Goal: Task Accomplishment & Management: Use online tool/utility

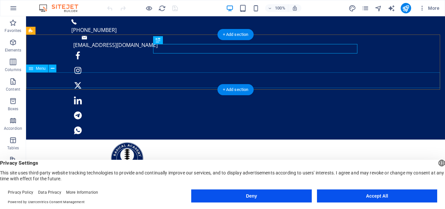
click at [247, 197] on button "Deny" at bounding box center [251, 195] width 120 height 13
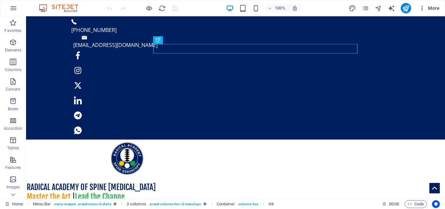
click at [429, 8] on span "More" at bounding box center [429, 8] width 21 height 7
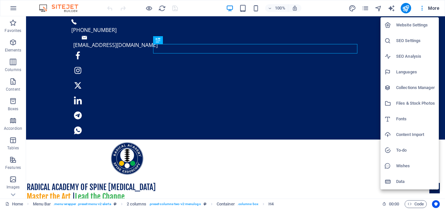
click at [418, 204] on div at bounding box center [222, 104] width 445 height 209
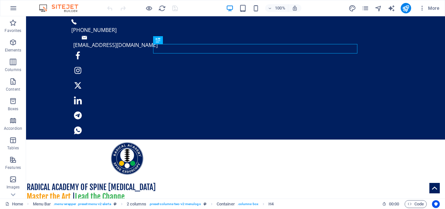
click at [418, 204] on span "Code" at bounding box center [416, 204] width 16 height 8
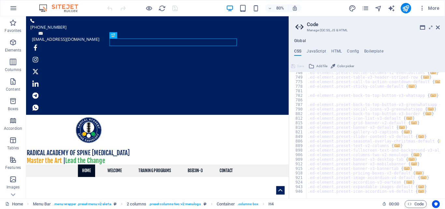
scroll to position [772, 0]
click at [421, 8] on icon "button" at bounding box center [422, 8] width 7 height 7
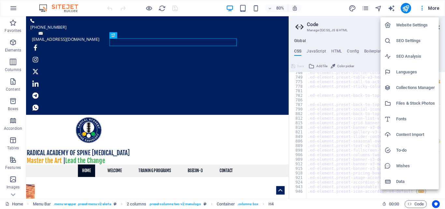
click at [401, 103] on h6 "Files & Stock Photos" at bounding box center [415, 103] width 39 height 8
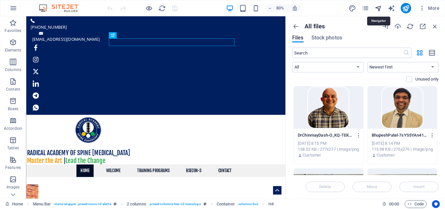
click at [378, 6] on icon "navigator" at bounding box center [378, 8] width 7 height 7
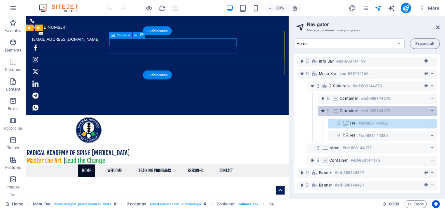
click at [322, 110] on icon "toggle-expand" at bounding box center [323, 111] width 7 height 7
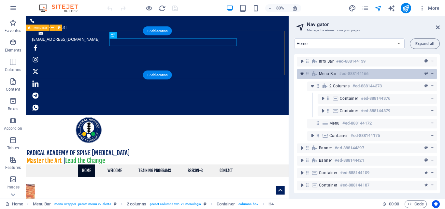
click at [302, 74] on icon "toggle-expand" at bounding box center [302, 73] width 7 height 7
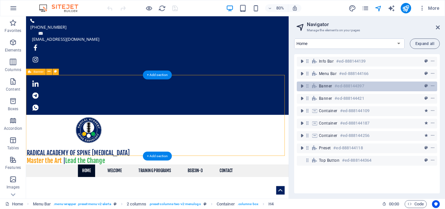
click at [308, 87] on icon at bounding box center [308, 86] width 6 height 6
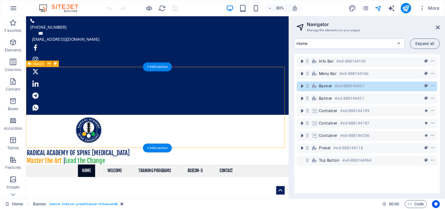
scroll to position [10, 0]
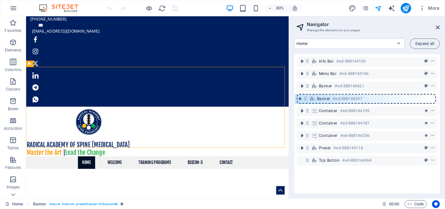
drag, startPoint x: 308, startPoint y: 87, endPoint x: 306, endPoint y: 102, distance: 14.8
click at [306, 102] on div "Info Bar #ed-888144139 Menu Bar #ed-888144166 Banner #ed-888144397 Banner #ed-8…" at bounding box center [367, 123] width 146 height 139
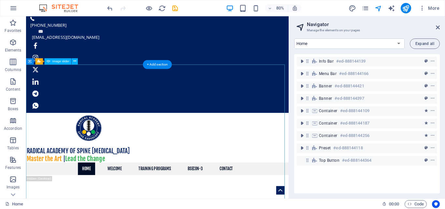
scroll to position [0, 0]
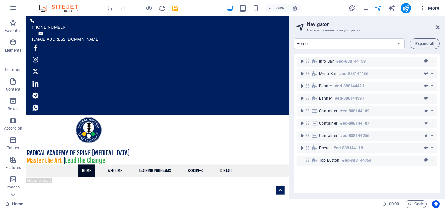
click at [423, 9] on icon "button" at bounding box center [422, 8] width 7 height 7
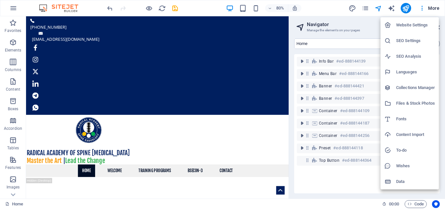
click at [408, 101] on h6 "Files & Stock Photos" at bounding box center [415, 103] width 39 height 8
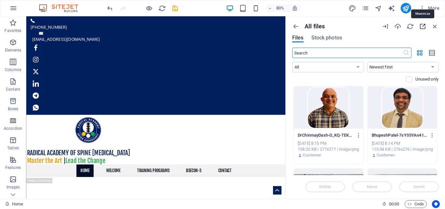
click at [421, 26] on icon "button" at bounding box center [422, 26] width 7 height 7
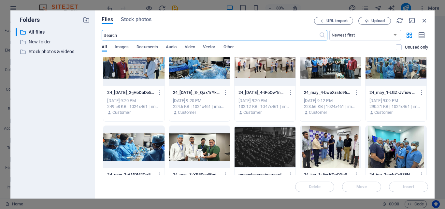
scroll to position [1846, 0]
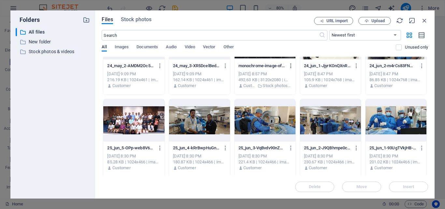
click at [290, 65] on icon "button" at bounding box center [291, 66] width 6 height 6
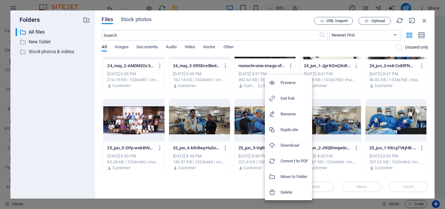
click at [287, 143] on h6 "Download" at bounding box center [295, 145] width 28 height 8
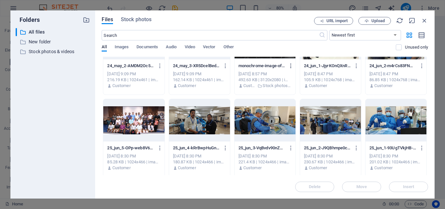
click at [290, 65] on icon "button" at bounding box center [291, 66] width 6 height 6
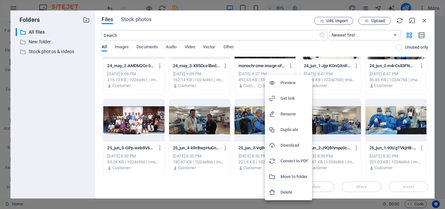
click at [257, 94] on div at bounding box center [222, 104] width 445 height 209
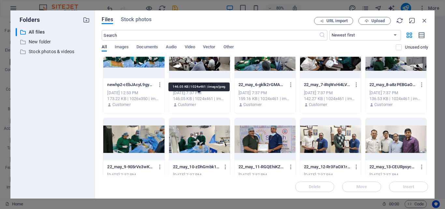
scroll to position [543, 0]
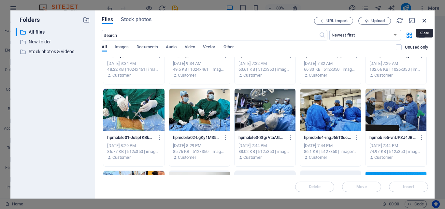
drag, startPoint x: 425, startPoint y: 21, endPoint x: 368, endPoint y: 30, distance: 57.0
click at [425, 21] on icon "button" at bounding box center [424, 20] width 7 height 7
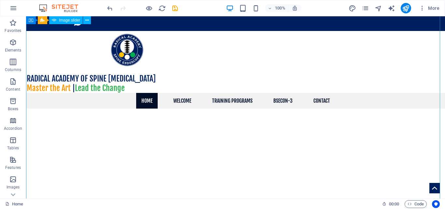
scroll to position [217, 0]
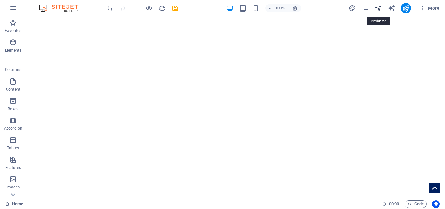
click at [380, 9] on icon "navigator" at bounding box center [378, 8] width 7 height 7
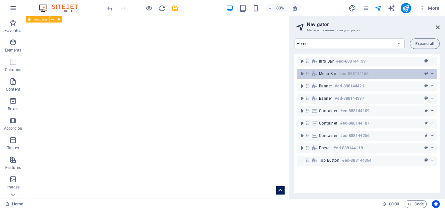
scroll to position [186, 0]
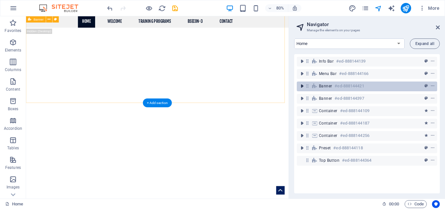
click at [303, 87] on icon "toggle-expand" at bounding box center [302, 86] width 7 height 7
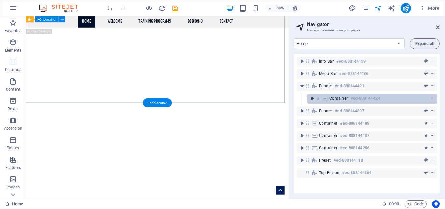
click at [313, 100] on icon "toggle-expand" at bounding box center [312, 98] width 7 height 7
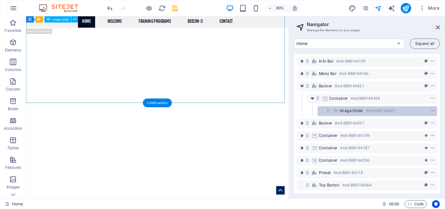
click at [347, 112] on span "Image slider" at bounding box center [351, 110] width 23 height 5
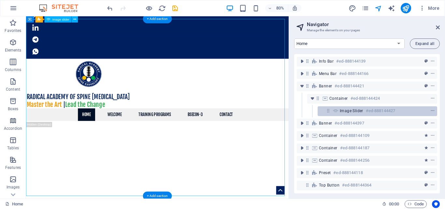
click at [347, 112] on span "Image slider" at bounding box center [351, 110] width 23 height 5
select select "ms"
select select "s"
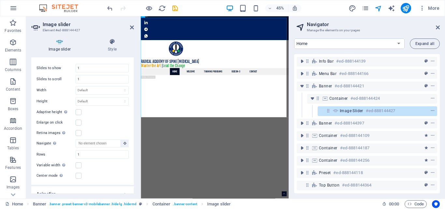
scroll to position [326, 0]
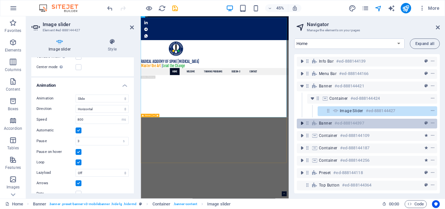
click at [301, 123] on icon "toggle-expand" at bounding box center [302, 123] width 7 height 7
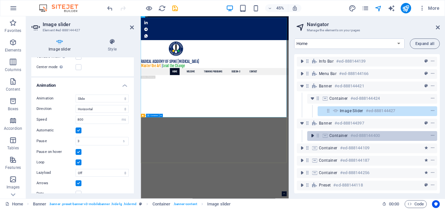
click at [312, 137] on icon "toggle-expand" at bounding box center [312, 135] width 7 height 7
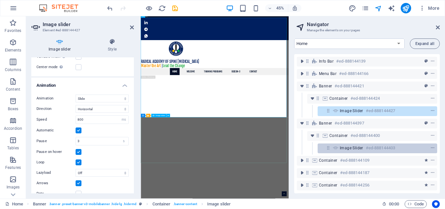
click at [353, 148] on span "Image slider" at bounding box center [351, 147] width 23 height 5
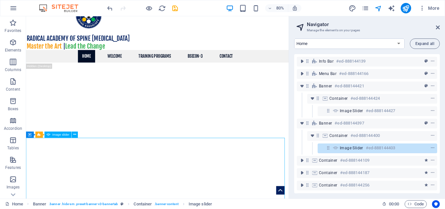
scroll to position [143, 0]
click at [346, 149] on span "Image slider" at bounding box center [351, 147] width 23 height 5
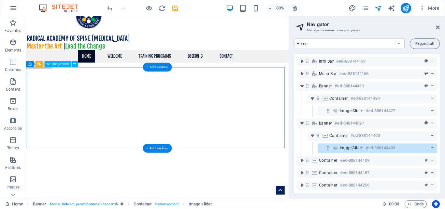
scroll to position [231, 0]
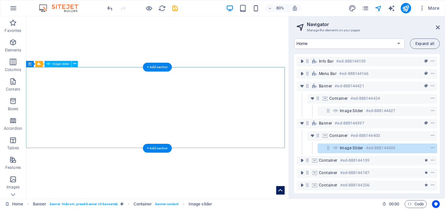
click at [346, 149] on span "Image slider" at bounding box center [351, 147] width 23 height 5
select select "ms"
select select "s"
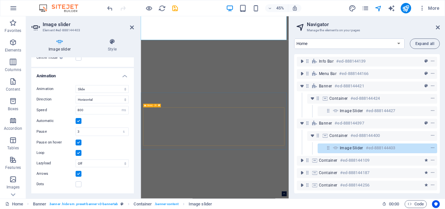
scroll to position [448, 0]
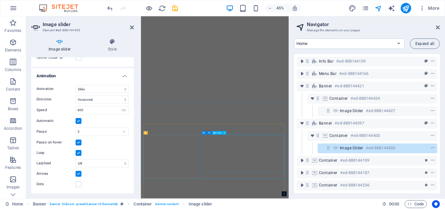
drag, startPoint x: 365, startPoint y: 306, endPoint x: 410, endPoint y: 179, distance: 135.0
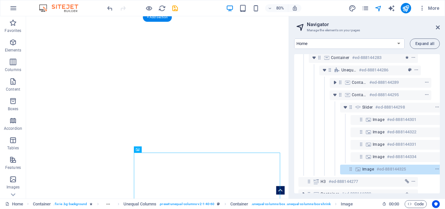
scroll to position [265, 22]
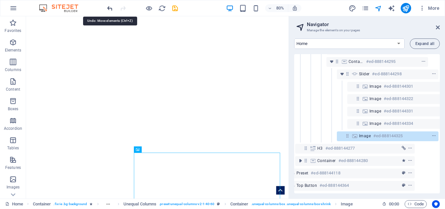
click at [111, 8] on icon "undo" at bounding box center [109, 8] width 7 height 7
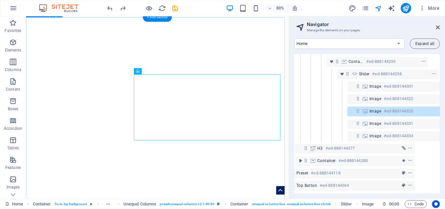
scroll to position [250, 33]
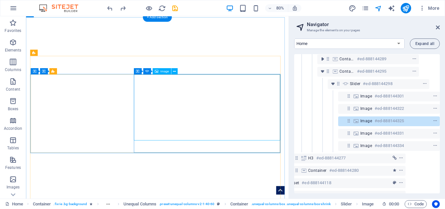
click at [368, 122] on span "Image" at bounding box center [366, 120] width 12 height 5
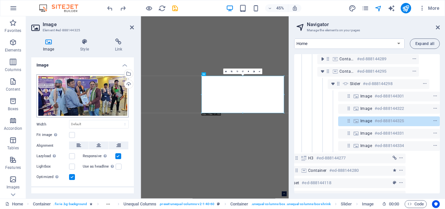
scroll to position [578, 0]
click at [72, 157] on label at bounding box center [72, 156] width 6 height 6
click at [0, 0] on input "Lazyload Loading images after the page loads improves page speed." at bounding box center [0, 0] width 0 height 0
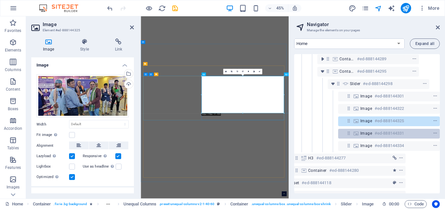
click at [372, 135] on div "Image #ed-888144331" at bounding box center [383, 133] width 47 height 8
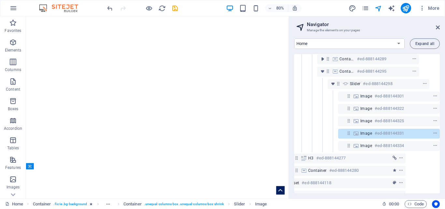
scroll to position [638, 0]
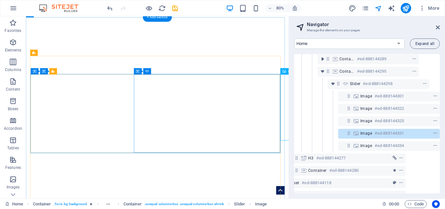
click at [369, 133] on span "Image" at bounding box center [366, 133] width 12 height 5
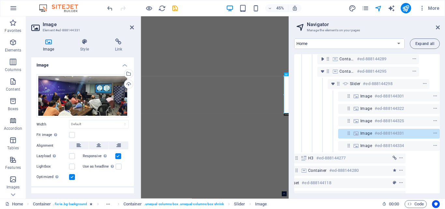
scroll to position [578, 0]
click at [73, 155] on label at bounding box center [72, 156] width 6 height 6
click at [0, 0] on input "Lazyload Loading images after the page loads improves page speed." at bounding box center [0, 0] width 0 height 0
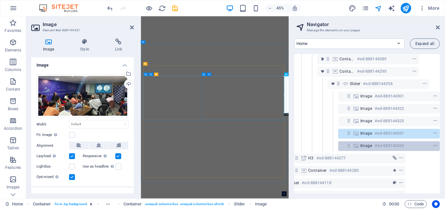
click at [369, 144] on span "Image" at bounding box center [366, 145] width 12 height 5
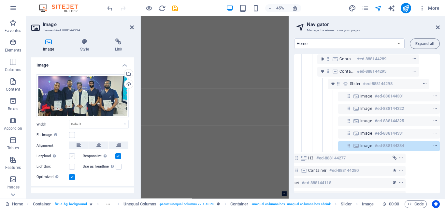
click at [72, 156] on label at bounding box center [72, 156] width 6 height 6
click at [0, 0] on input "Lazyload Loading images after the page loads improves page speed." at bounding box center [0, 0] width 0 height 0
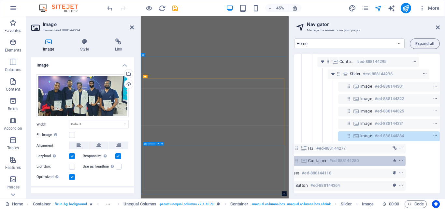
scroll to position [265, 33]
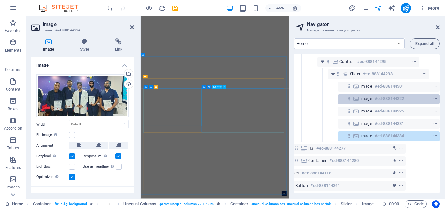
click at [376, 95] on h6 "#ed-888144322" at bounding box center [389, 99] width 29 height 8
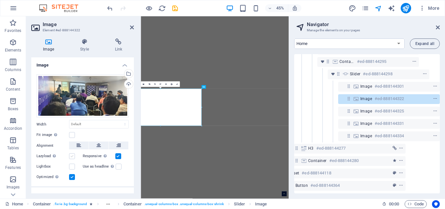
click at [72, 158] on label at bounding box center [72, 156] width 6 height 6
click at [0, 0] on input "Lazyload Loading images after the page loads improves page speed." at bounding box center [0, 0] width 0 height 0
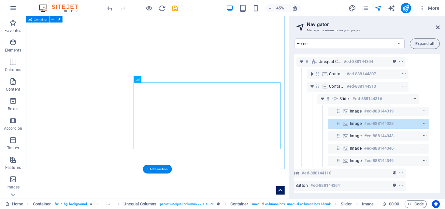
scroll to position [755, 0]
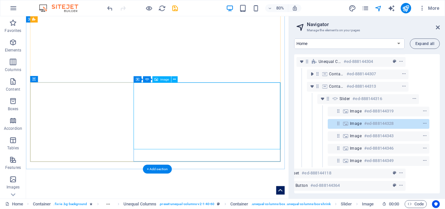
click at [360, 120] on div "Image #ed-888144328" at bounding box center [373, 124] width 47 height 8
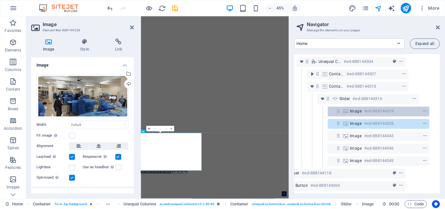
click at [360, 108] on span "Image" at bounding box center [356, 110] width 12 height 5
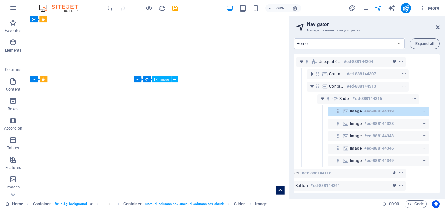
click at [359, 108] on span "Image" at bounding box center [356, 110] width 12 height 5
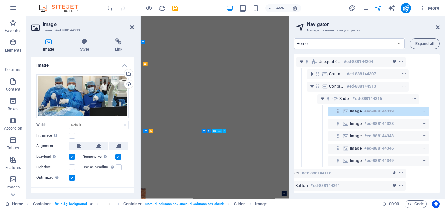
scroll to position [578, 0]
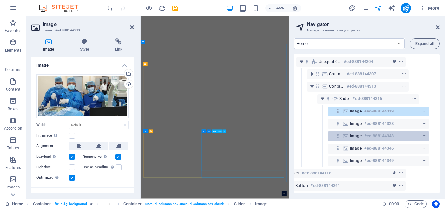
click at [359, 133] on span "Image" at bounding box center [356, 135] width 12 height 5
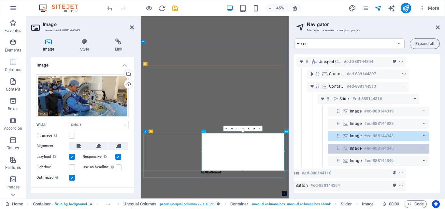
click at [358, 146] on span "Image" at bounding box center [356, 148] width 12 height 5
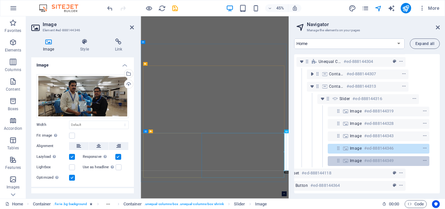
click at [357, 159] on span "Image" at bounding box center [356, 160] width 12 height 5
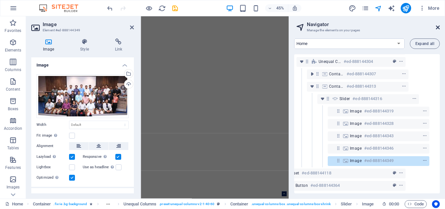
drag, startPoint x: 438, startPoint y: 27, endPoint x: 287, endPoint y: 36, distance: 151.4
click at [438, 27] on icon at bounding box center [438, 27] width 4 height 5
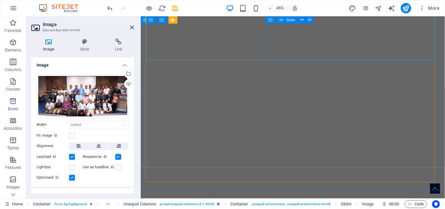
scroll to position [754, 0]
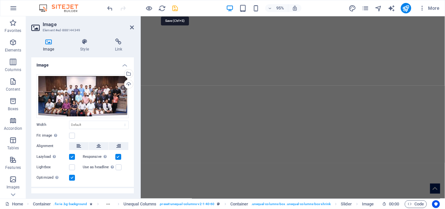
click at [173, 6] on icon "save" at bounding box center [174, 8] width 7 height 7
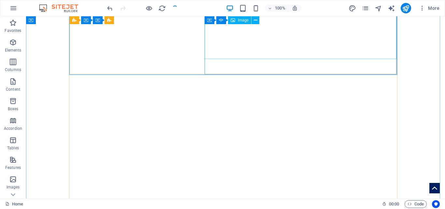
scroll to position [845, 0]
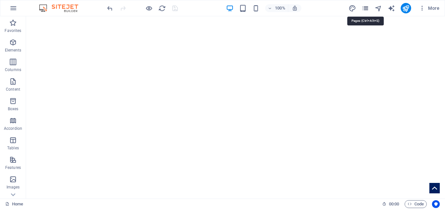
click at [367, 9] on icon "pages" at bounding box center [365, 8] width 7 height 7
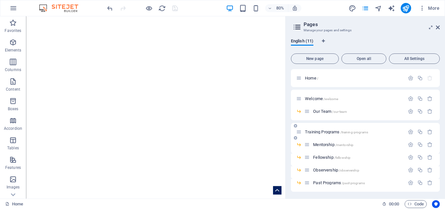
scroll to position [63, 0]
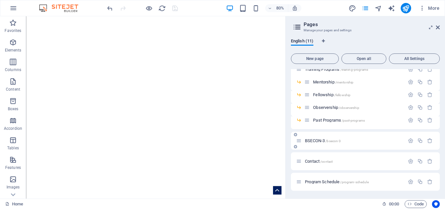
click at [313, 139] on span "BSECON-3 /bsecon-3" at bounding box center [323, 140] width 36 height 5
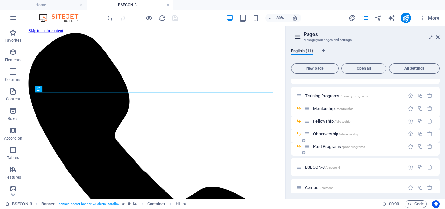
scroll to position [0, 0]
click at [330, 145] on span "Past Programs /past-programs" at bounding box center [339, 146] width 52 height 5
click at [330, 158] on div "BSECON-3 /bsecon-3" at bounding box center [365, 167] width 149 height 18
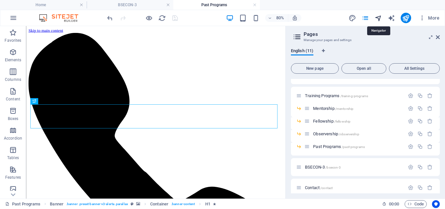
click at [377, 20] on icon "navigator" at bounding box center [378, 17] width 7 height 7
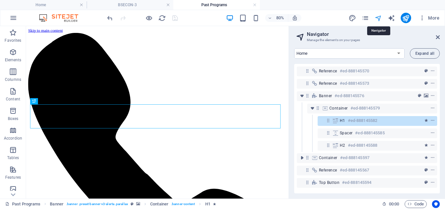
click at [378, 18] on icon "navigator" at bounding box center [378, 17] width 7 height 7
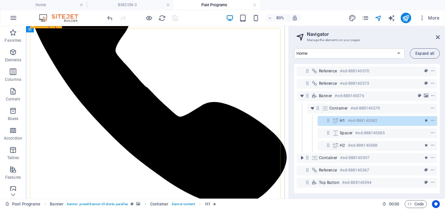
scroll to position [217, 0]
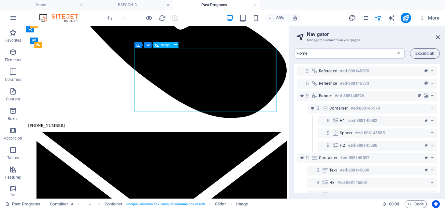
scroll to position [280, 22]
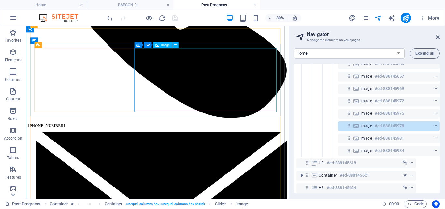
click at [366, 124] on span "Image" at bounding box center [366, 125] width 12 height 5
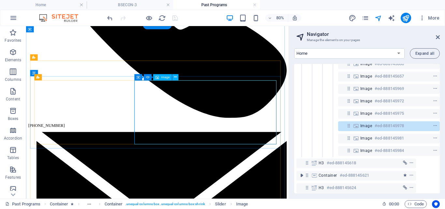
scroll to position [177, 0]
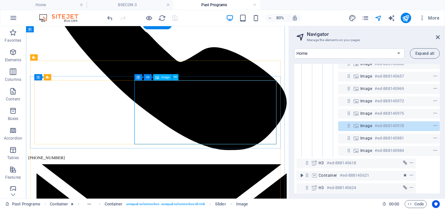
click at [366, 124] on span "Image" at bounding box center [366, 125] width 12 height 5
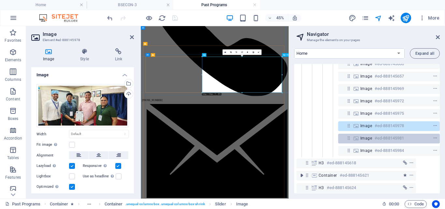
scroll to position [171, 22]
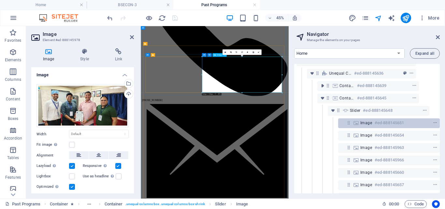
click at [375, 123] on h6 "#ed-888145651" at bounding box center [389, 123] width 29 height 8
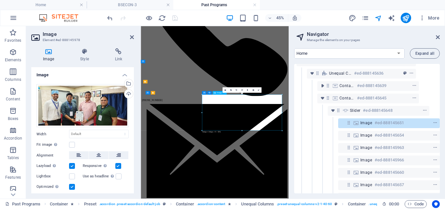
scroll to position [93, 0]
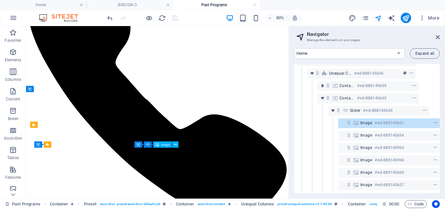
click at [375, 123] on h6 "#ed-888145651" at bounding box center [389, 123] width 29 height 8
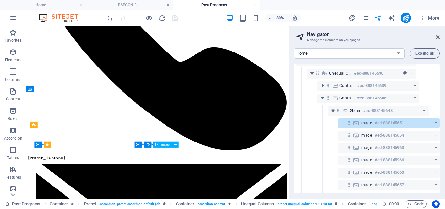
click at [375, 123] on h6 "#ed-888145651" at bounding box center [389, 123] width 29 height 8
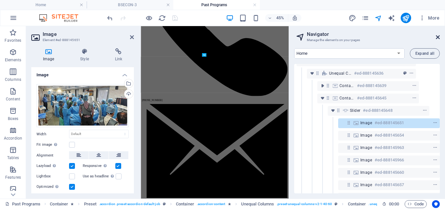
click at [438, 38] on icon at bounding box center [438, 37] width 4 height 5
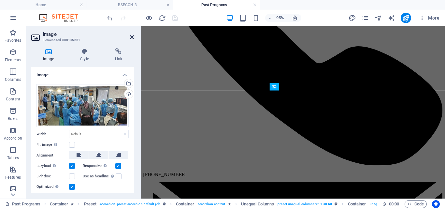
click at [131, 37] on icon at bounding box center [132, 37] width 4 height 5
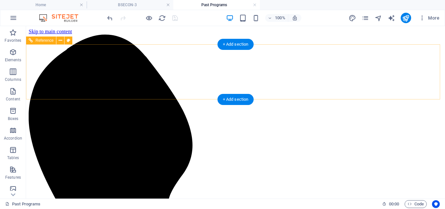
scroll to position [108, 0]
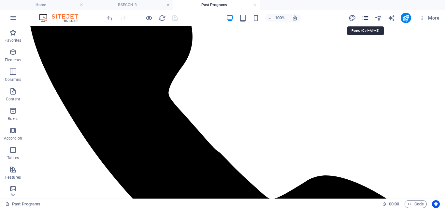
click at [367, 18] on icon "pages" at bounding box center [365, 17] width 7 height 7
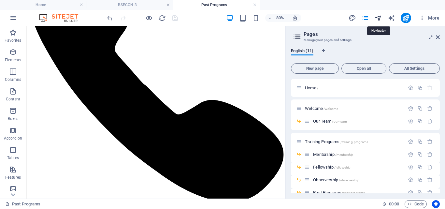
click at [377, 18] on icon "navigator" at bounding box center [378, 17] width 7 height 7
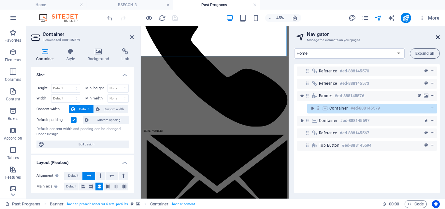
click at [438, 36] on icon at bounding box center [438, 37] width 4 height 5
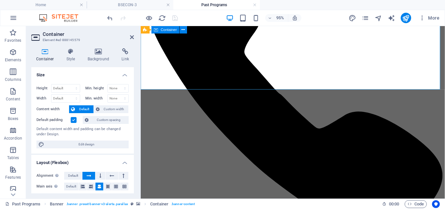
click at [101, 52] on icon at bounding box center [99, 51] width 32 height 7
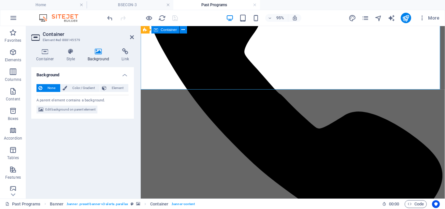
drag, startPoint x: 183, startPoint y: 29, endPoint x: 89, endPoint y: 49, distance: 95.8
click at [183, 29] on icon at bounding box center [183, 29] width 5 height 7
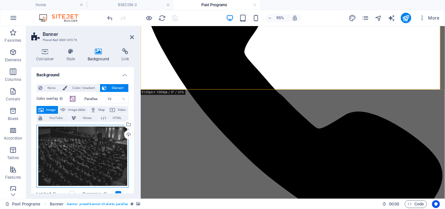
click at [64, 156] on div "Drag files here, click to choose files or select files from Files or our free s…" at bounding box center [82, 156] width 92 height 63
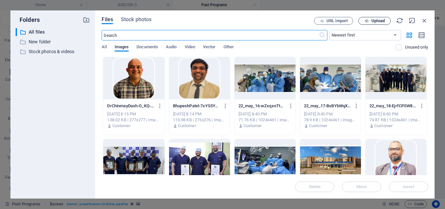
click at [379, 20] on span "Upload" at bounding box center [377, 21] width 13 height 4
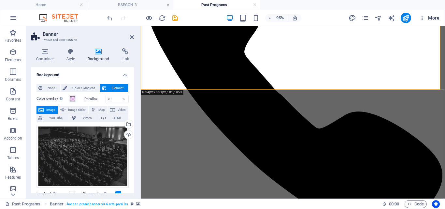
click at [433, 17] on span "More" at bounding box center [429, 18] width 21 height 7
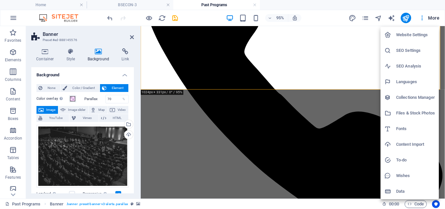
click at [414, 115] on h6 "Files & Stock Photos" at bounding box center [415, 113] width 39 height 8
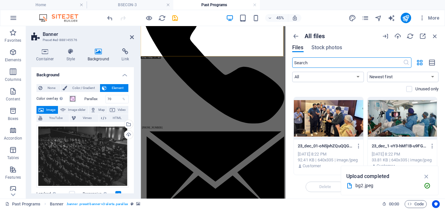
scroll to position [2271, 0]
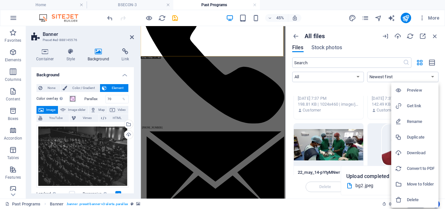
click at [414, 199] on h6 "Delete" at bounding box center [421, 200] width 28 height 8
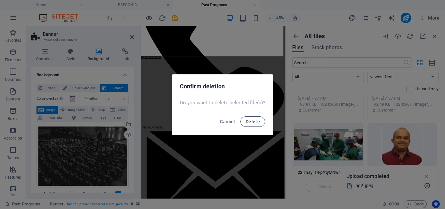
click at [249, 119] on span "Delete" at bounding box center [253, 121] width 14 height 5
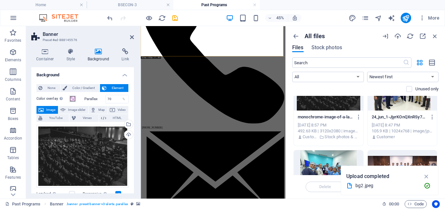
scroll to position [4517, 0]
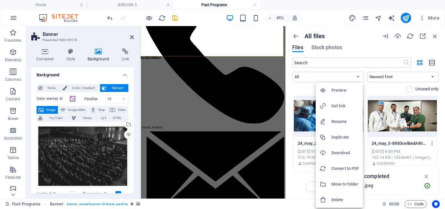
click at [388, 159] on div at bounding box center [222, 104] width 445 height 209
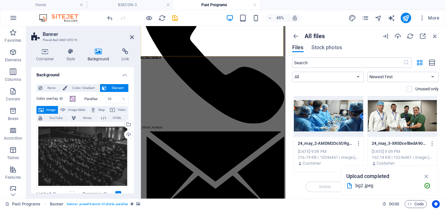
scroll to position [4626, 0]
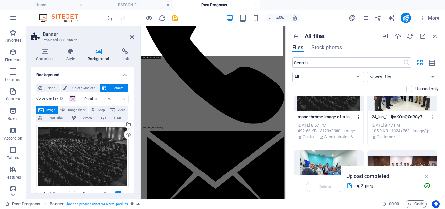
click at [357, 115] on icon "button" at bounding box center [359, 117] width 6 height 6
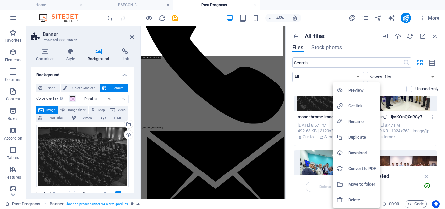
click at [357, 200] on h6 "Delete" at bounding box center [362, 200] width 28 height 8
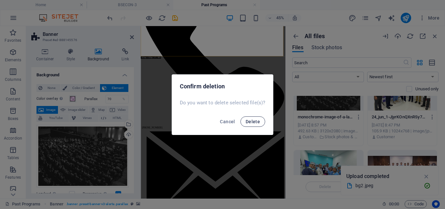
click at [254, 120] on span "Delete" at bounding box center [253, 121] width 14 height 5
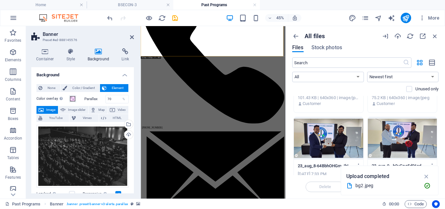
scroll to position [2562, 0]
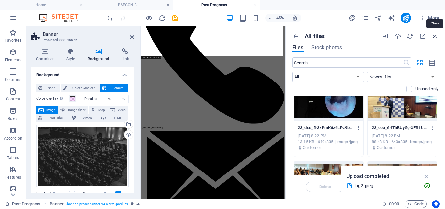
drag, startPoint x: 143, startPoint y: 48, endPoint x: 435, endPoint y: 36, distance: 291.8
click at [435, 36] on icon "button" at bounding box center [434, 36] width 7 height 7
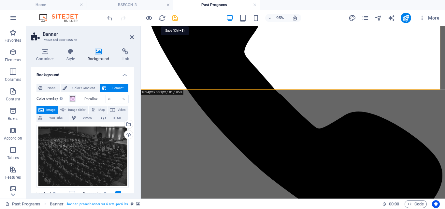
drag, startPoint x: 177, startPoint y: 17, endPoint x: 184, endPoint y: 54, distance: 37.9
click at [177, 17] on icon "save" at bounding box center [174, 17] width 7 height 7
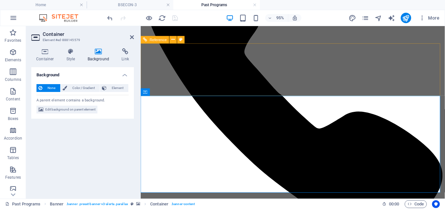
scroll to position [0, 0]
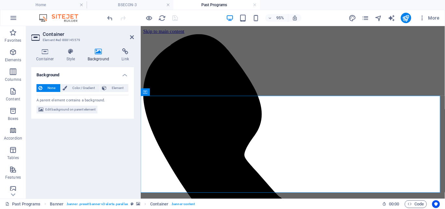
click at [134, 37] on aside "Container Element #ed-888145579 Container Style Background Link Size Height Def…" at bounding box center [83, 112] width 115 height 172
click at [132, 37] on icon at bounding box center [132, 37] width 4 height 5
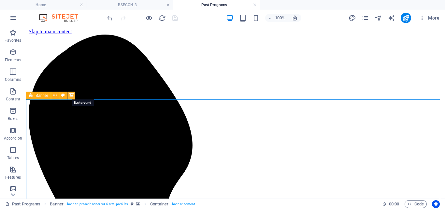
click at [71, 94] on icon at bounding box center [71, 95] width 5 height 7
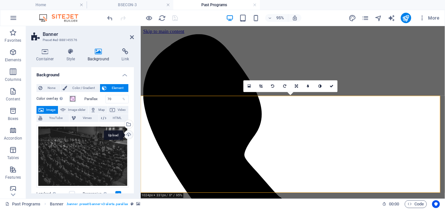
click at [126, 136] on div "Upload" at bounding box center [128, 135] width 10 height 10
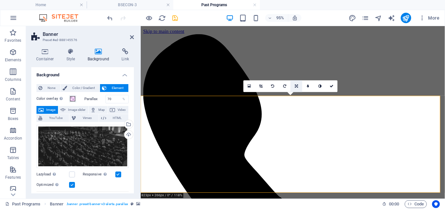
click at [296, 85] on icon at bounding box center [296, 86] width 3 height 4
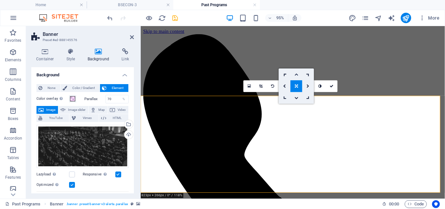
drag, startPoint x: 162, startPoint y: 50, endPoint x: 295, endPoint y: 73, distance: 135.0
click at [295, 73] on icon at bounding box center [297, 74] width 4 height 4
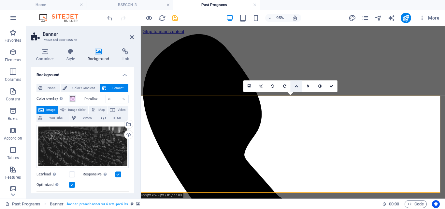
click at [295, 86] on icon at bounding box center [297, 86] width 4 height 4
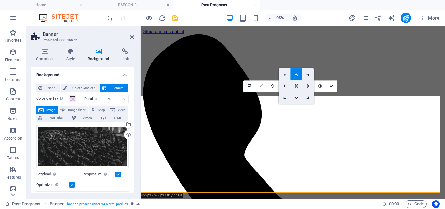
click at [297, 84] on icon at bounding box center [296, 86] width 3 height 4
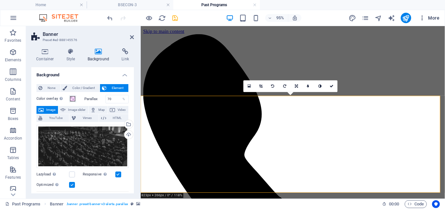
click at [433, 18] on span "More" at bounding box center [429, 18] width 21 height 7
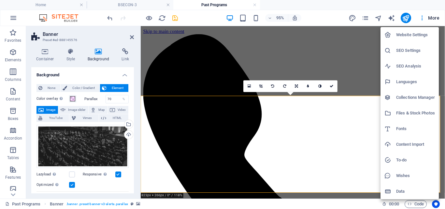
click at [407, 112] on h6 "Files & Stock Photos" at bounding box center [415, 113] width 39 height 8
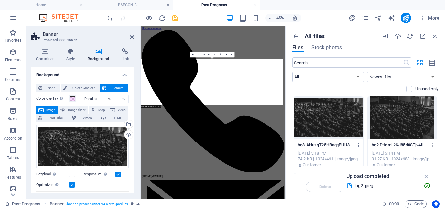
click at [431, 144] on icon "button" at bounding box center [432, 145] width 6 height 6
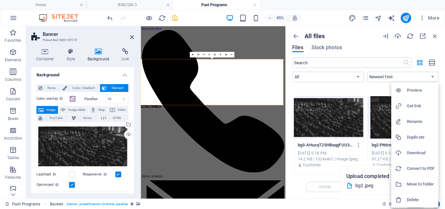
click at [414, 199] on h6 "Delete" at bounding box center [421, 200] width 28 height 8
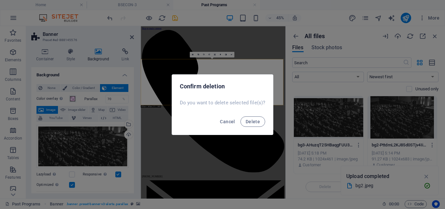
click at [250, 118] on button "Delete" at bounding box center [252, 121] width 25 height 10
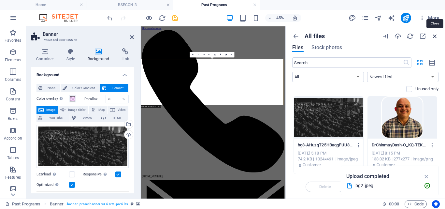
drag, startPoint x: 435, startPoint y: 36, endPoint x: 257, endPoint y: 22, distance: 179.1
click at [435, 35] on icon "button" at bounding box center [434, 36] width 7 height 7
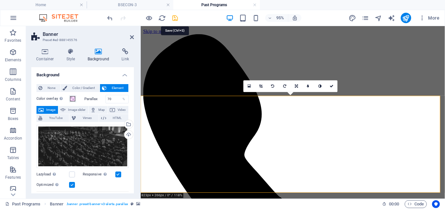
click at [176, 18] on icon "save" at bounding box center [174, 17] width 7 height 7
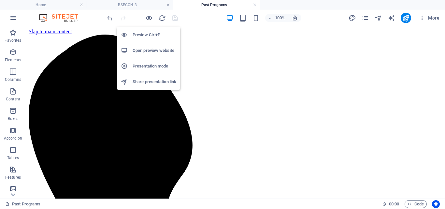
click at [154, 64] on h6 "Presentation mode" at bounding box center [155, 66] width 44 height 8
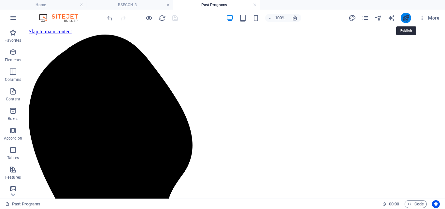
click at [405, 15] on icon "publish" at bounding box center [405, 17] width 7 height 7
